Goal: Task Accomplishment & Management: Use online tool/utility

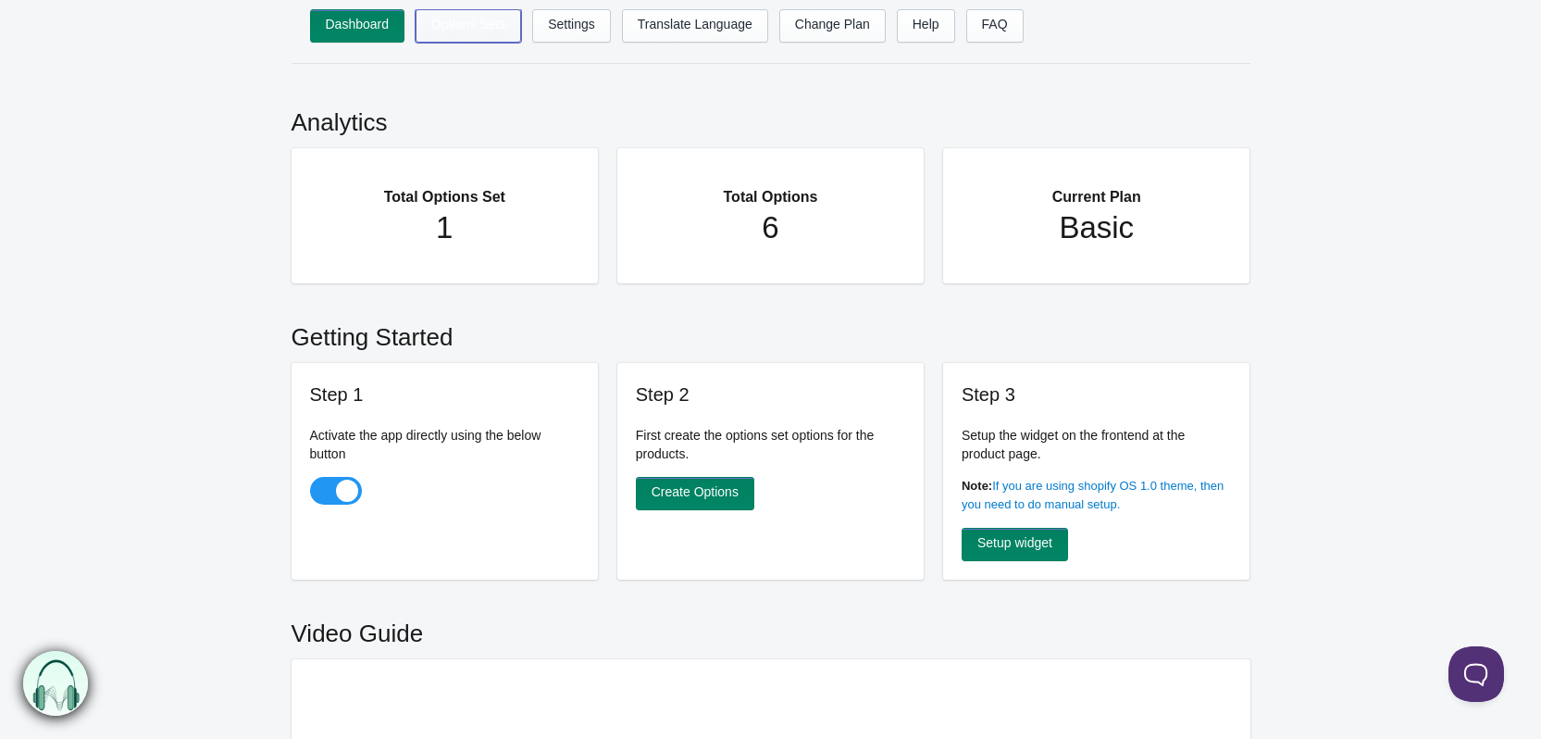
click at [477, 24] on link "Options Sets" at bounding box center [469, 25] width 106 height 33
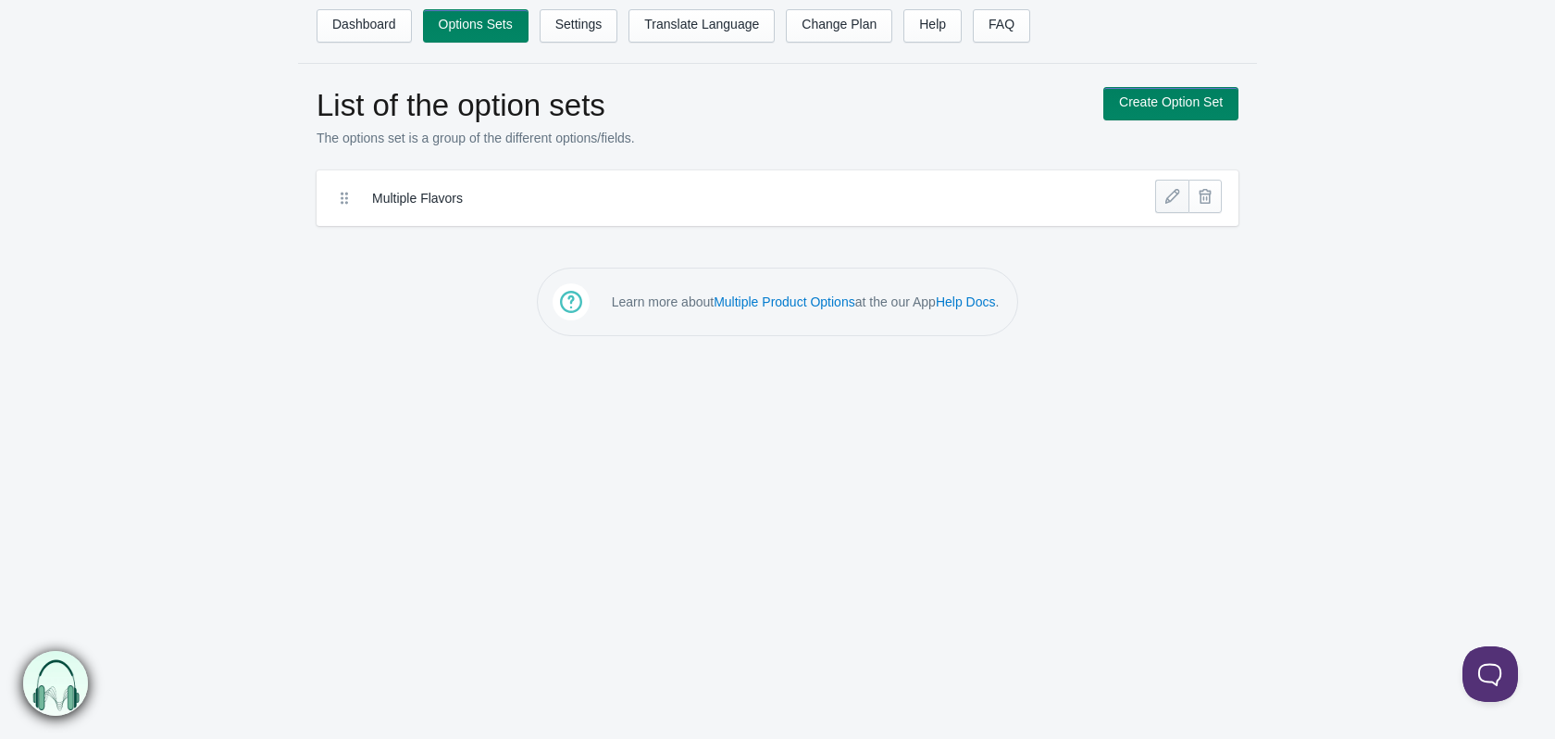
click at [1172, 204] on link at bounding box center [1171, 196] width 33 height 33
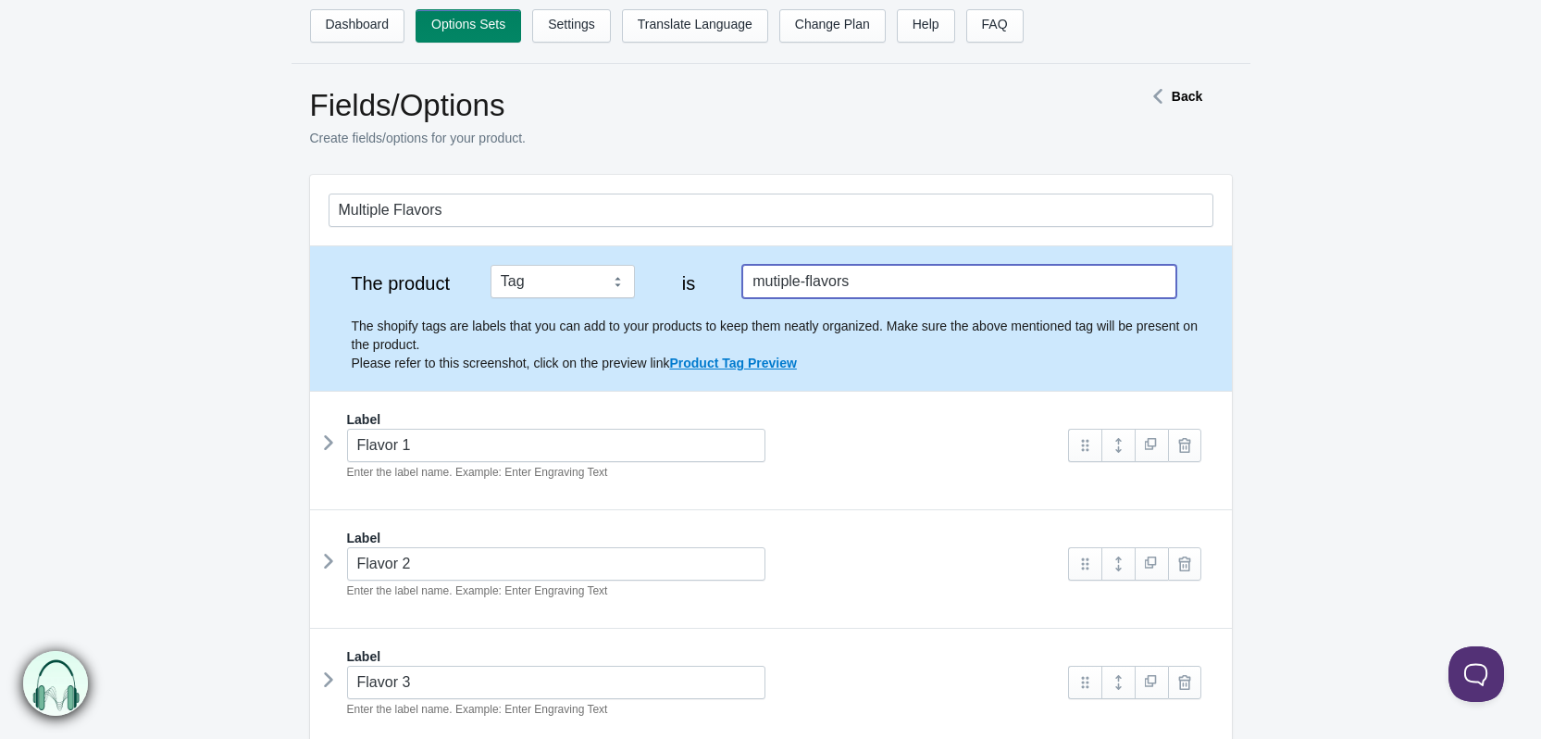
click at [928, 281] on input "mutiple-flavors" at bounding box center [958, 281] width 433 height 33
